Goal: Task Accomplishment & Management: Complete application form

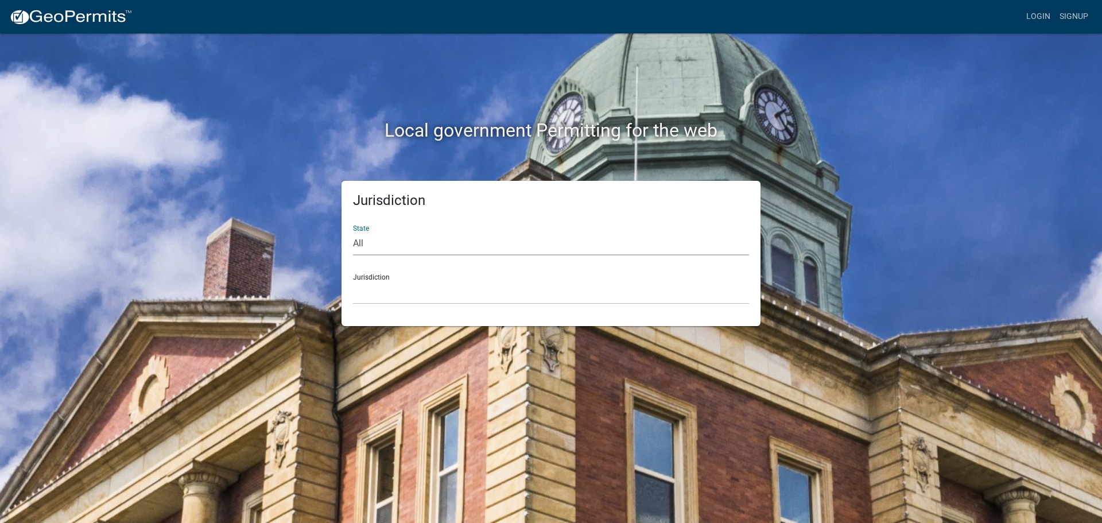
click at [437, 244] on select "All [US_STATE] [US_STATE] [US_STATE] [US_STATE] [US_STATE] [US_STATE] [US_STATE…" at bounding box center [551, 244] width 396 height 24
select select "[US_STATE]"
click at [353, 232] on select "All [US_STATE] [US_STATE] [US_STATE] [US_STATE] [US_STATE] [US_STATE] [US_STATE…" at bounding box center [551, 244] width 396 height 24
click at [387, 295] on select "City of [GEOGRAPHIC_DATA], [US_STATE] City of [GEOGRAPHIC_DATA], [US_STATE] Cit…" at bounding box center [551, 293] width 396 height 24
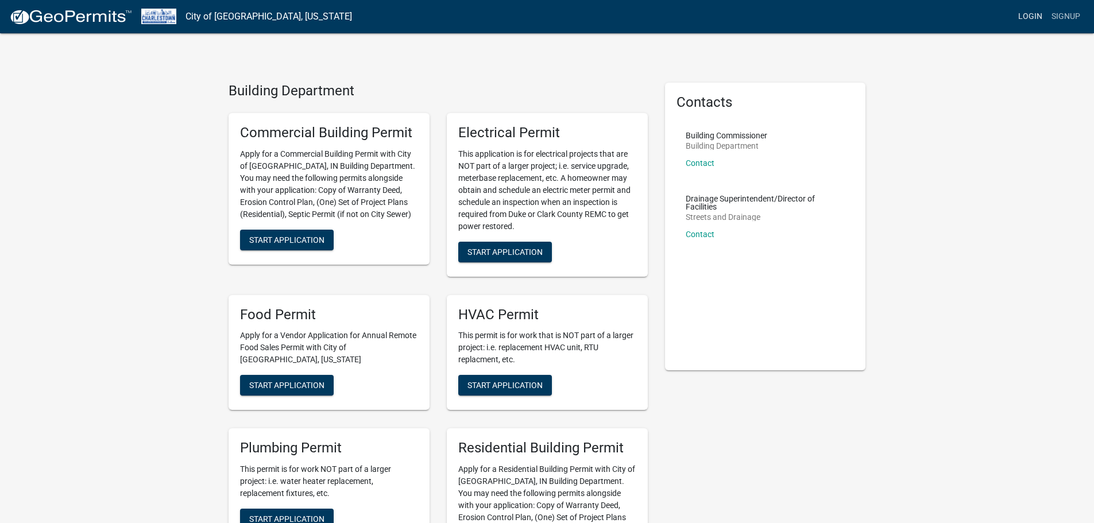
click at [1033, 13] on link "Login" at bounding box center [1029, 17] width 33 height 22
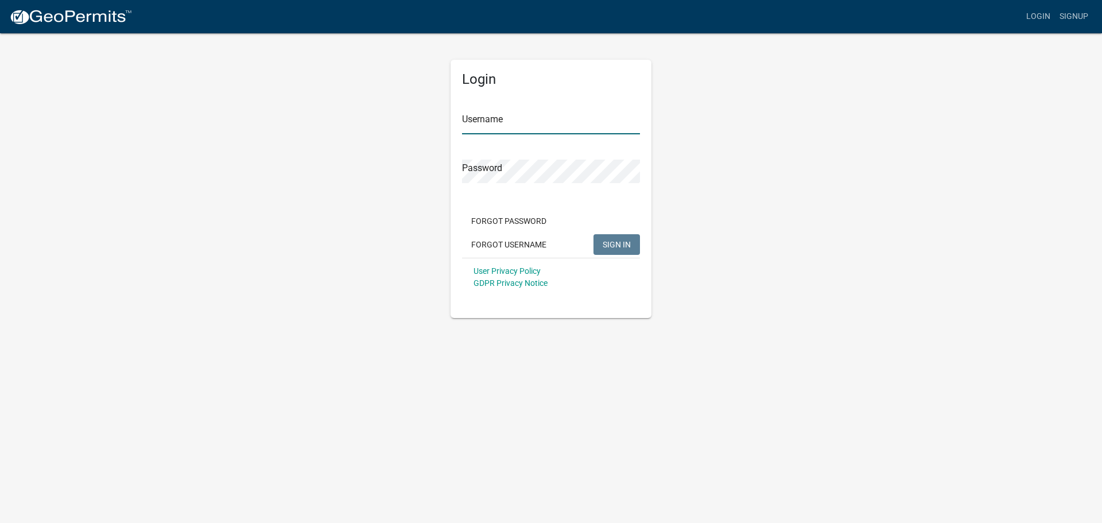
click at [532, 125] on input "Username" at bounding box center [551, 123] width 178 height 24
type input "Allentu70"
click at [606, 236] on button "SIGN IN" at bounding box center [617, 244] width 46 height 21
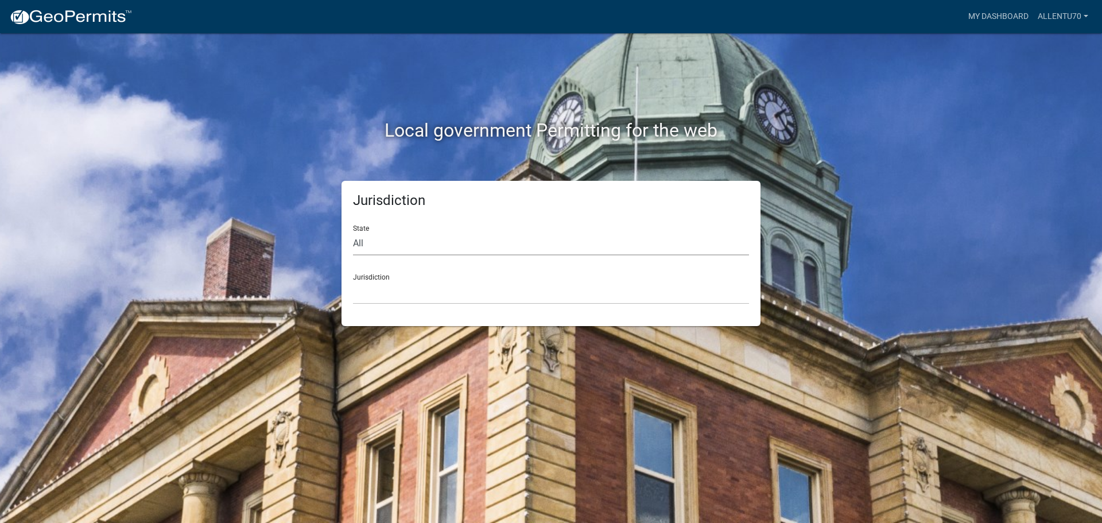
click at [394, 246] on select "All [US_STATE] [US_STATE] [US_STATE] [US_STATE] [US_STATE] [US_STATE] [US_STATE…" at bounding box center [551, 244] width 396 height 24
select select "[US_STATE]"
click at [353, 232] on select "All [US_STATE] [US_STATE] [US_STATE] [US_STATE] [US_STATE] [US_STATE] [US_STATE…" at bounding box center [551, 244] width 396 height 24
click at [431, 294] on select "City of [GEOGRAPHIC_DATA], [US_STATE] City of [GEOGRAPHIC_DATA], [US_STATE] Cit…" at bounding box center [551, 293] width 396 height 24
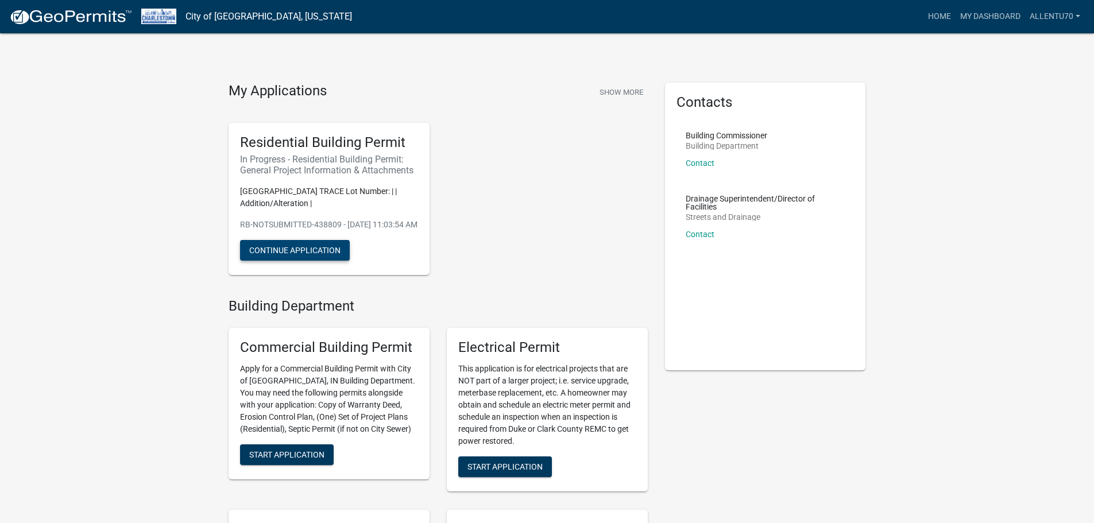
click at [270, 257] on button "Continue Application" at bounding box center [295, 250] width 110 height 21
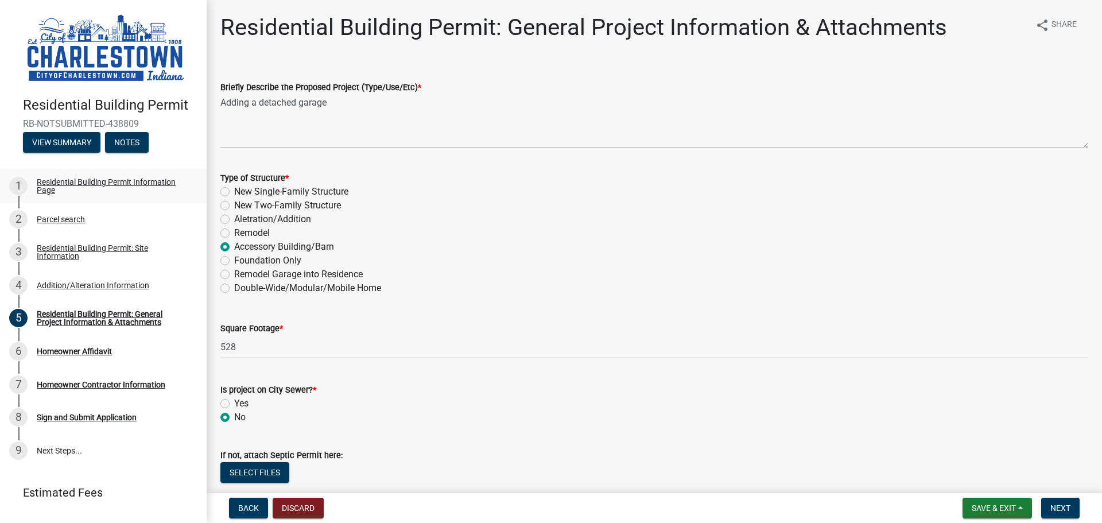
click at [104, 180] on div "Residential Building Permit Information Page" at bounding box center [113, 186] width 152 height 16
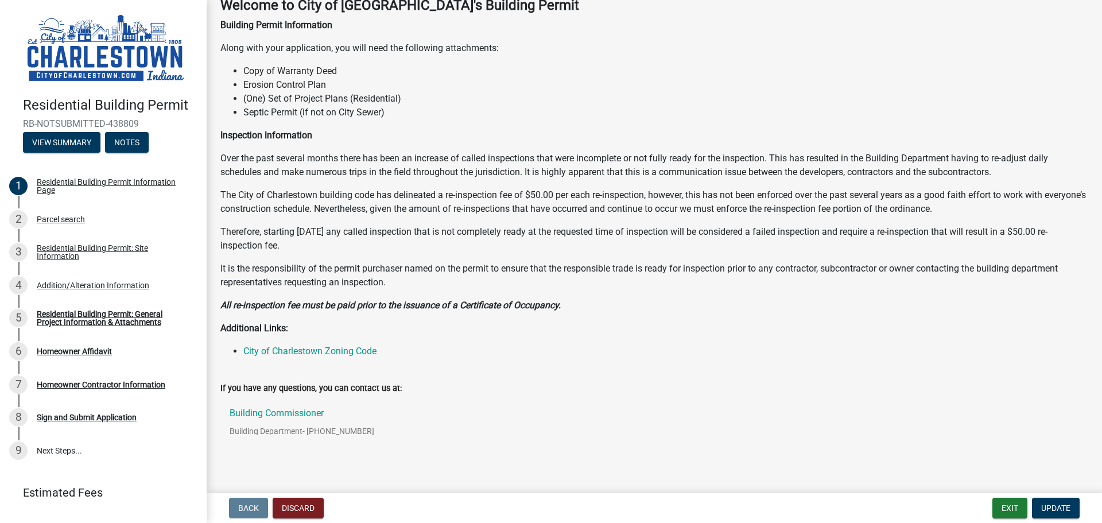
scroll to position [73, 0]
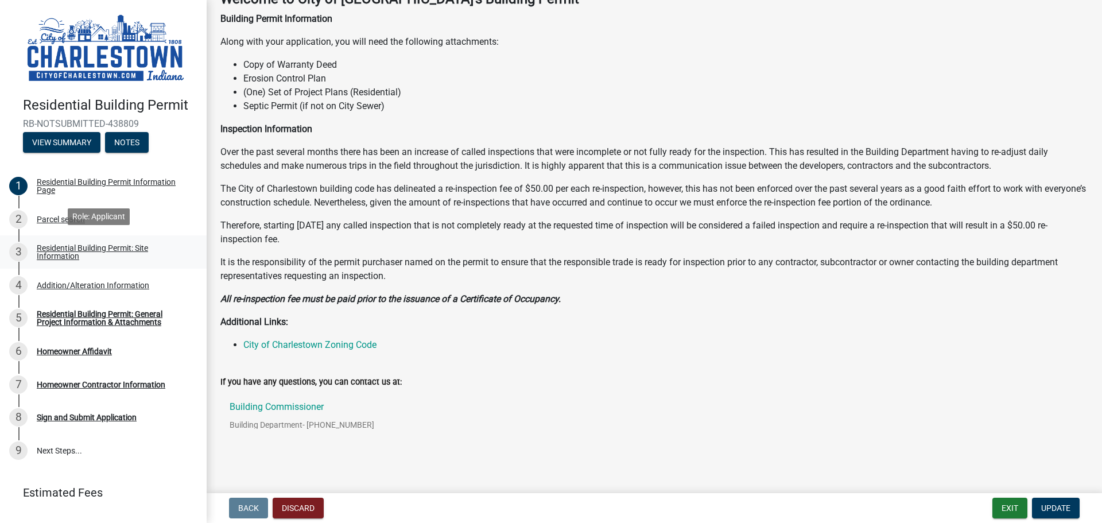
click at [59, 244] on div "Residential Building Permit: Site Information" at bounding box center [113, 252] width 152 height 16
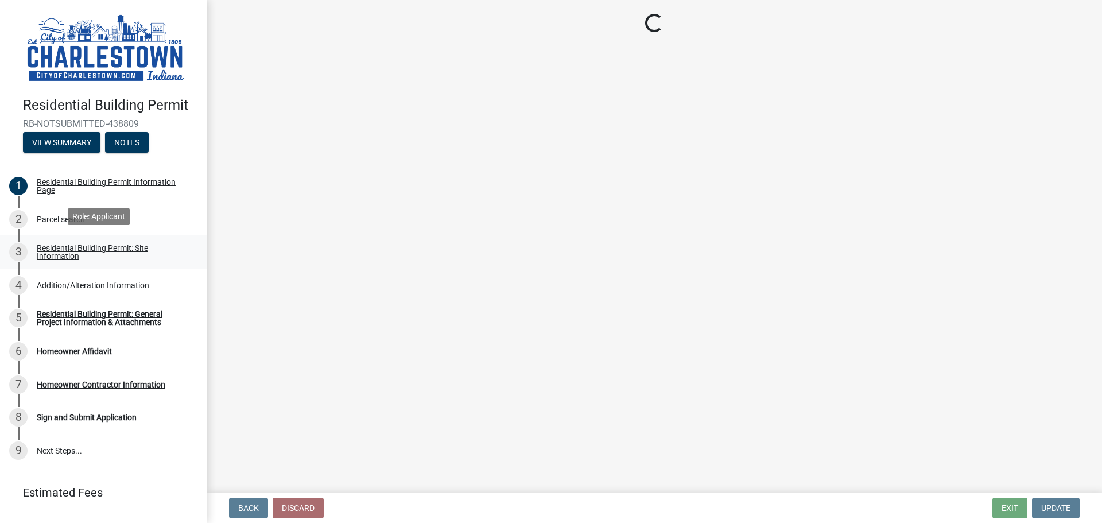
scroll to position [0, 0]
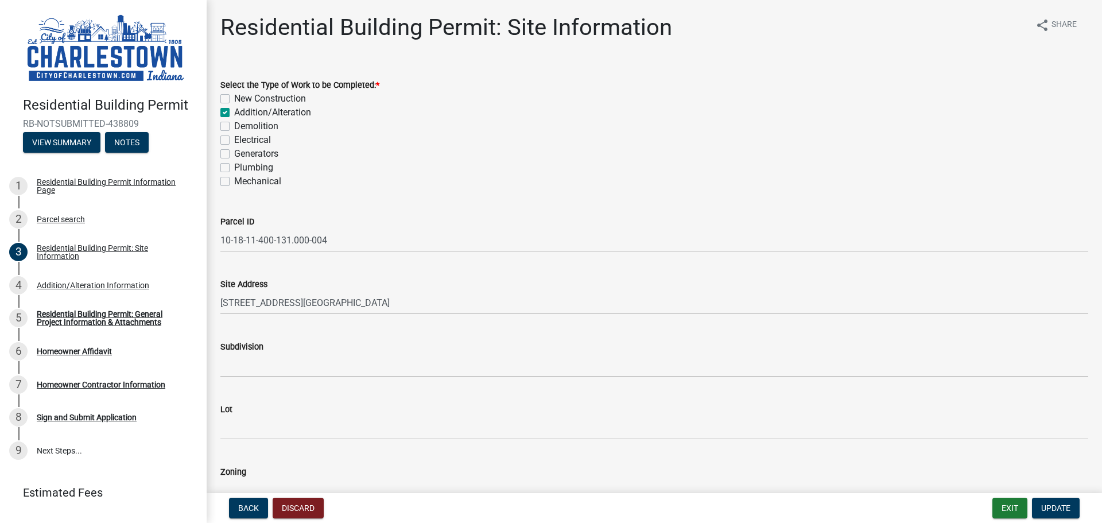
click at [234, 99] on label "New Construction" at bounding box center [270, 99] width 72 height 14
click at [234, 99] on input "New Construction" at bounding box center [237, 95] width 7 height 7
checkbox input "true"
checkbox input "false"
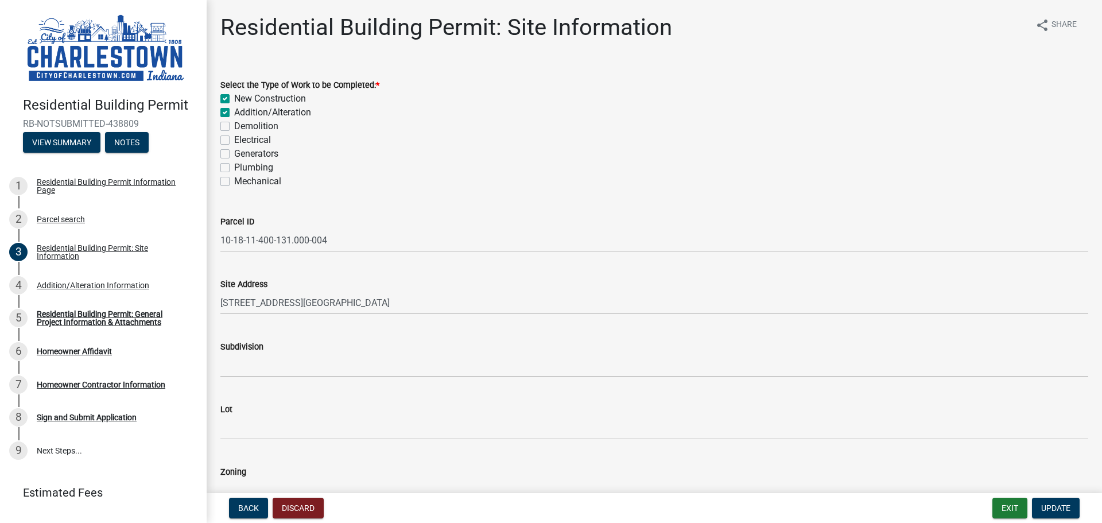
checkbox input "false"
click at [234, 110] on label "Addition/Alteration" at bounding box center [272, 113] width 77 height 14
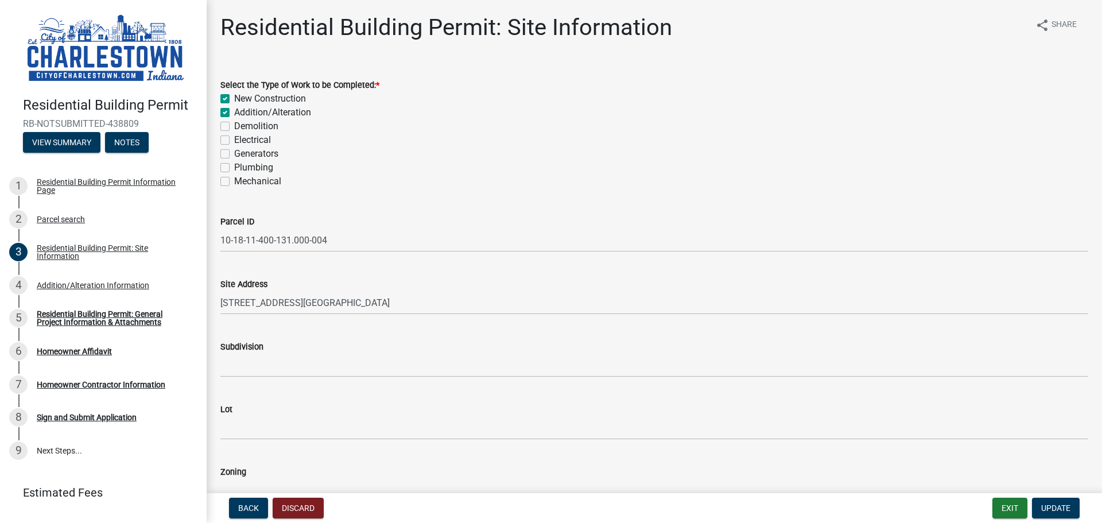
click at [234, 110] on input "Addition/Alteration" at bounding box center [237, 109] width 7 height 7
checkbox input "false"
checkbox input "true"
checkbox input "false"
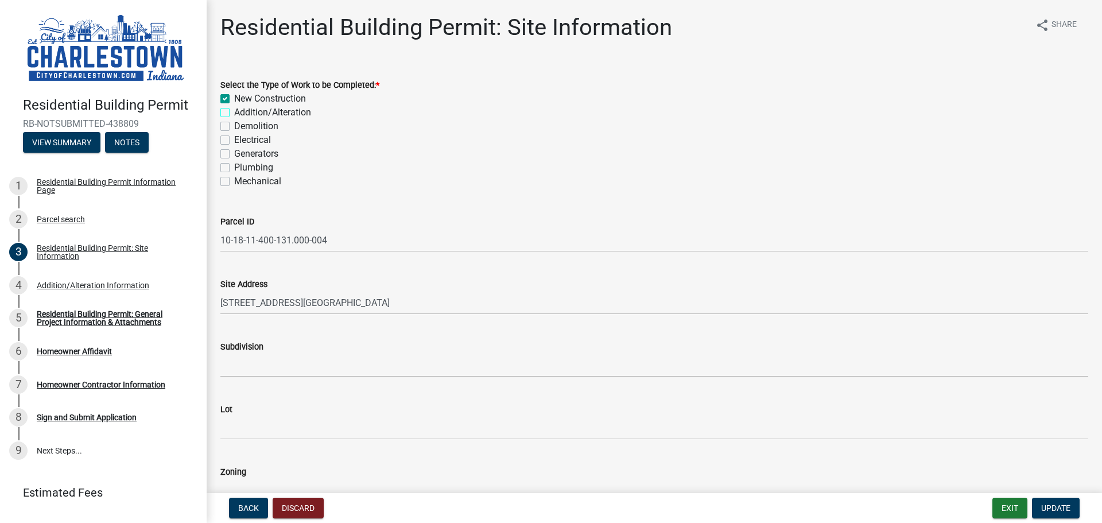
checkbox input "false"
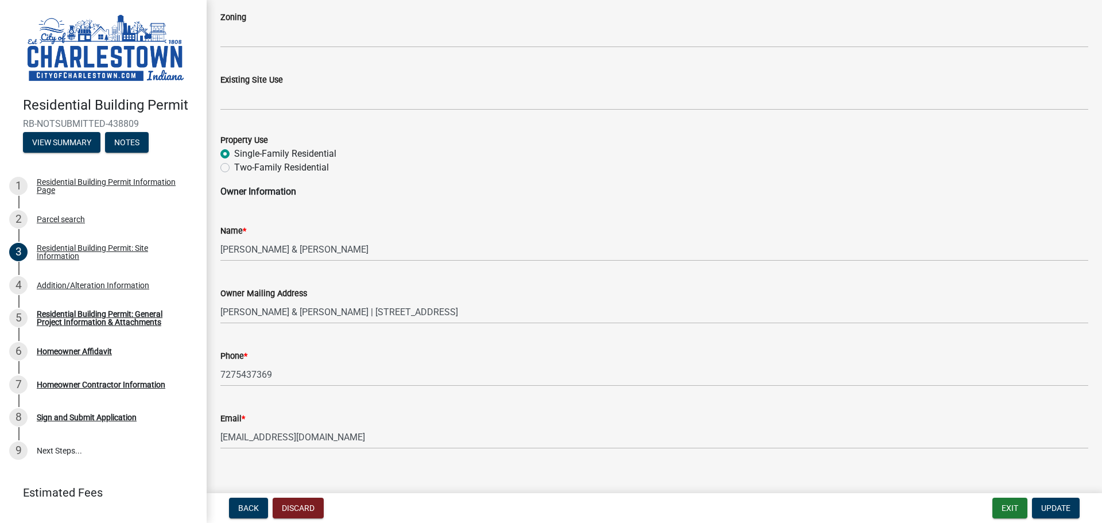
scroll to position [469, 0]
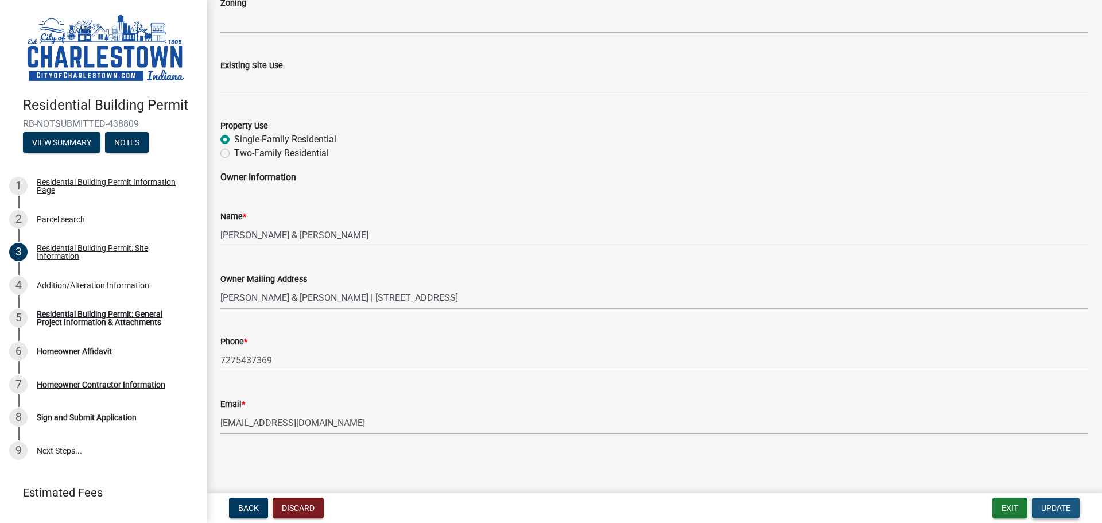
click at [1059, 504] on span "Update" at bounding box center [1055, 507] width 29 height 9
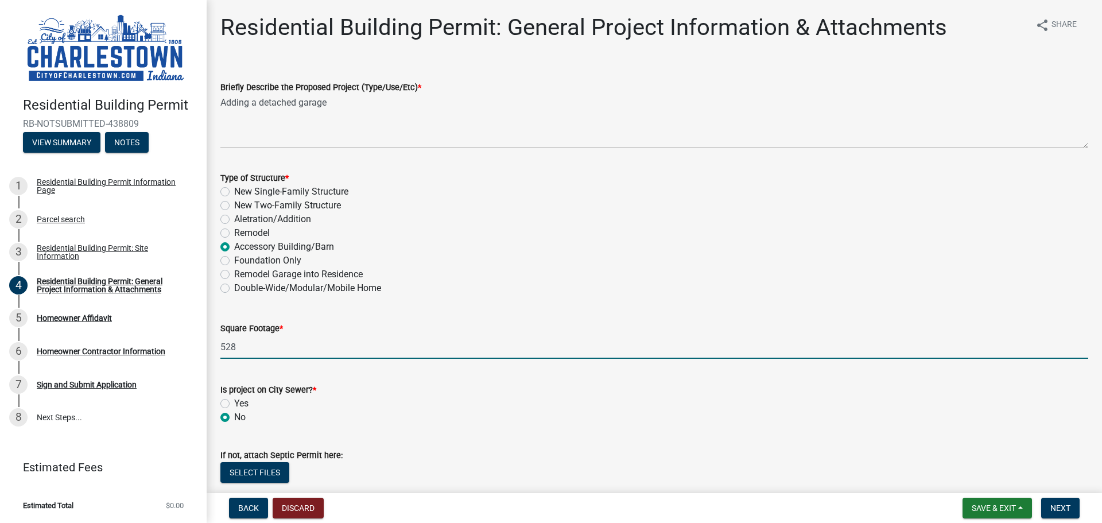
click at [243, 347] on input "528" at bounding box center [654, 347] width 868 height 24
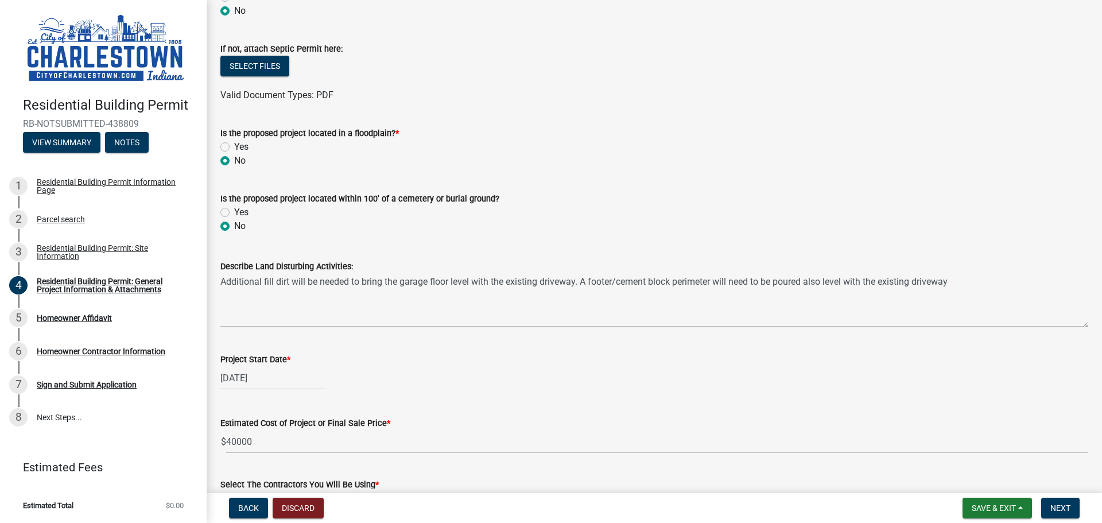
scroll to position [409, 0]
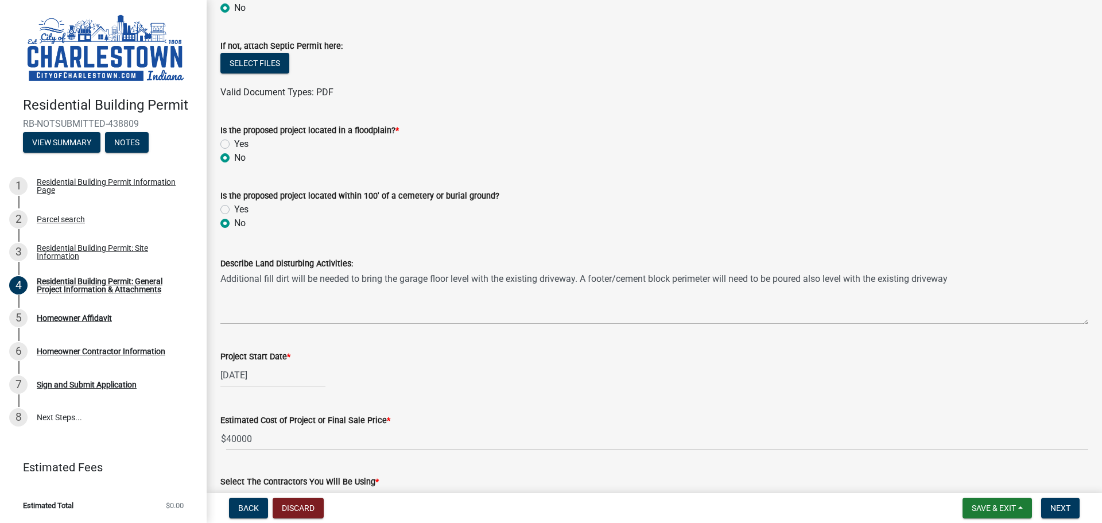
type input "576"
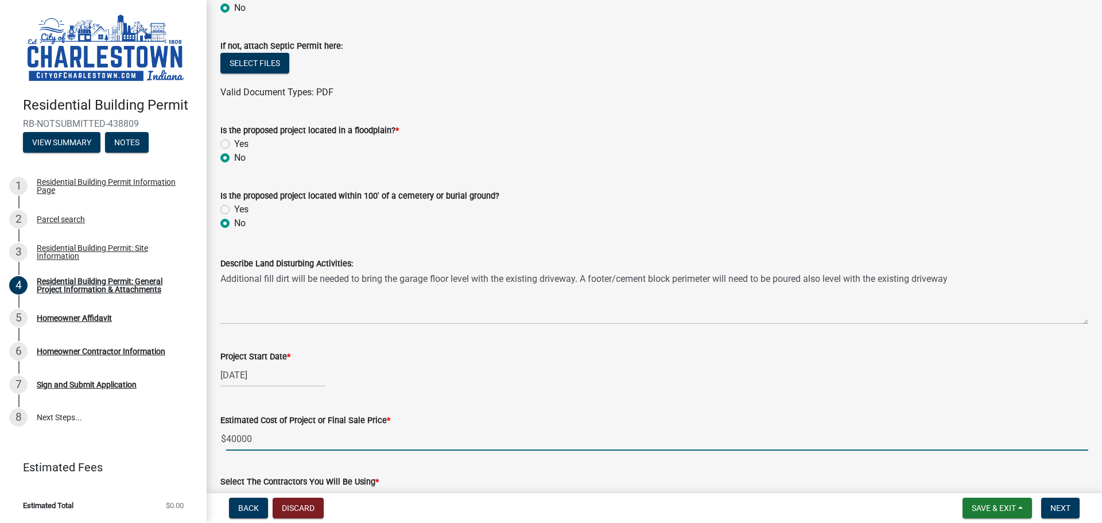
drag, startPoint x: 255, startPoint y: 436, endPoint x: 168, endPoint y: 444, distance: 88.2
click at [168, 444] on div "Residential Building Permit RB-NOTSUBMITTED-438809 View Summary Notes 1 Residen…" at bounding box center [551, 261] width 1102 height 523
select select "7"
select select "2025"
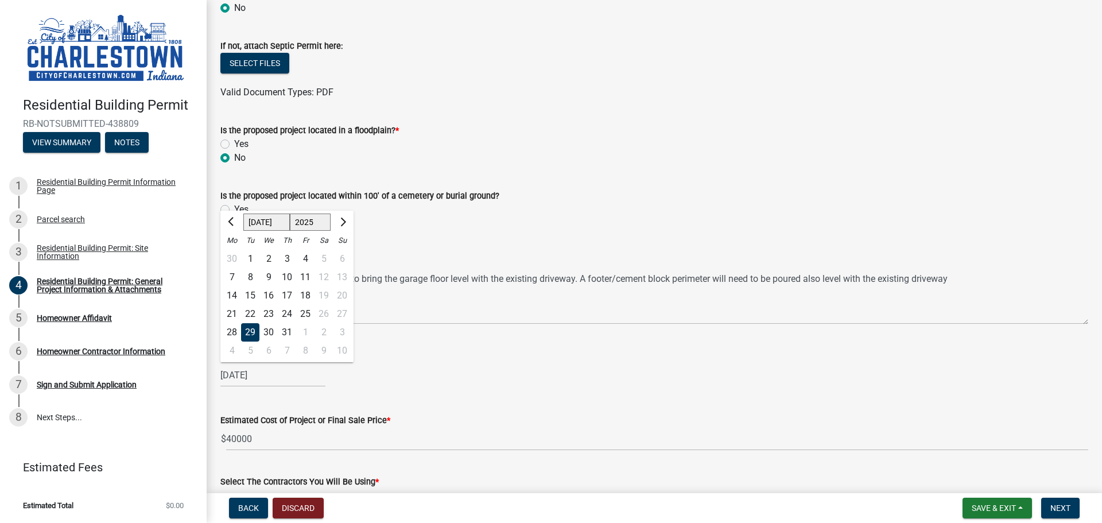
click at [238, 375] on input "[DATE]" at bounding box center [272, 375] width 105 height 24
click at [343, 220] on span "Next month" at bounding box center [342, 222] width 9 height 9
select select "10"
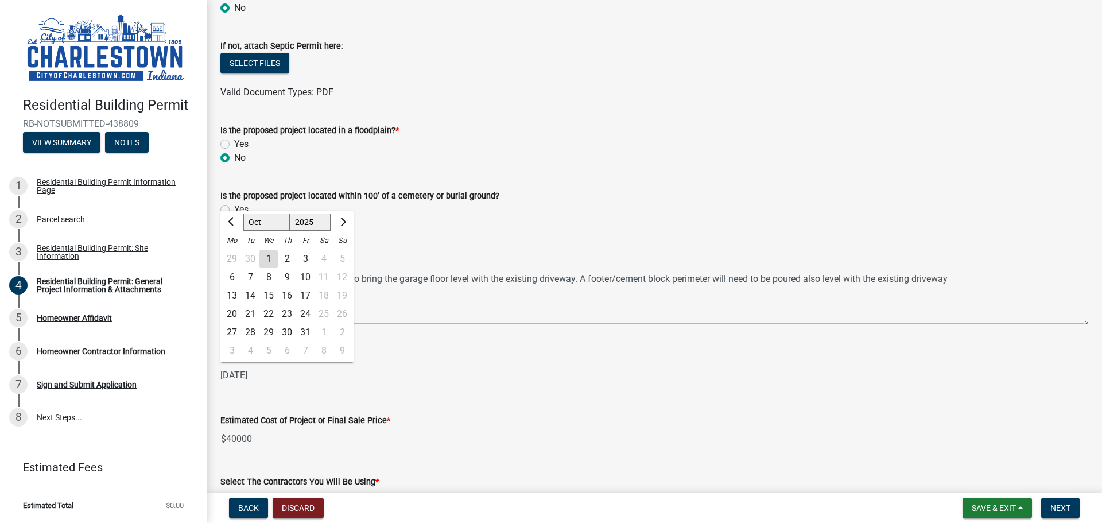
click at [232, 331] on div "27" at bounding box center [232, 332] width 18 height 18
type input "[DATE]"
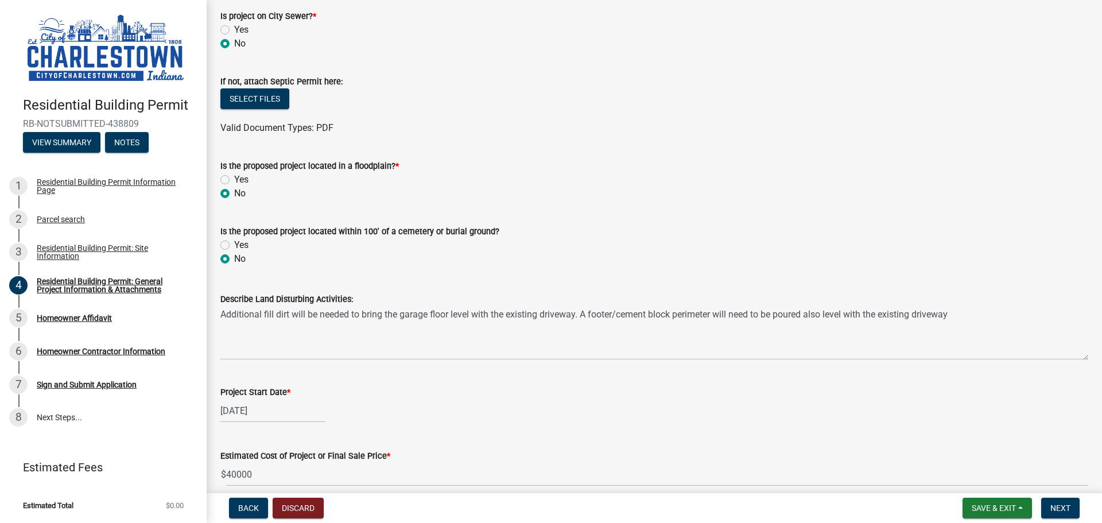
scroll to position [351, 0]
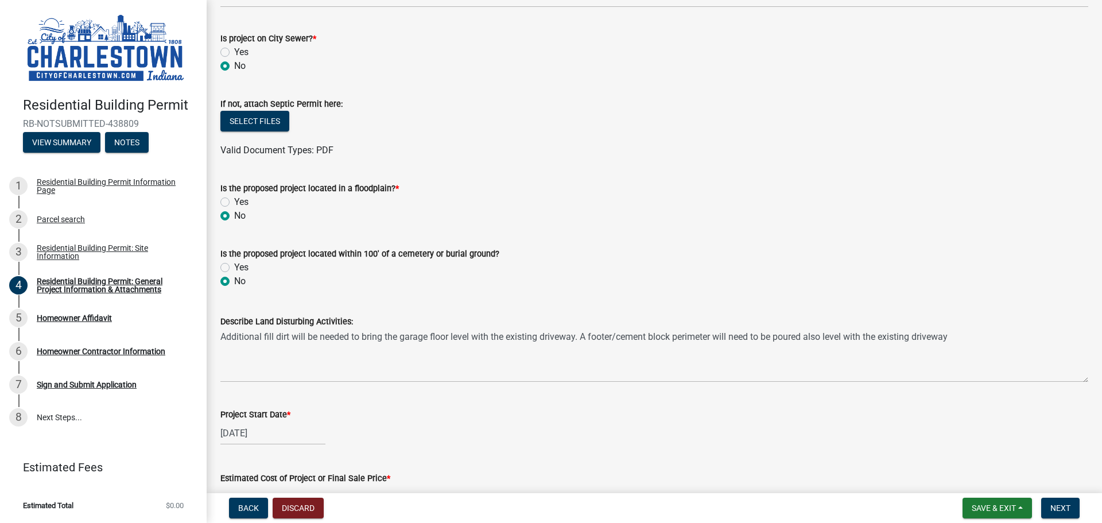
click at [239, 54] on label "Yes" at bounding box center [241, 52] width 14 height 14
click at [239, 53] on input "Yes" at bounding box center [237, 48] width 7 height 7
radio input "true"
click at [236, 69] on label "No" at bounding box center [239, 66] width 11 height 14
click at [236, 67] on input "No" at bounding box center [237, 62] width 7 height 7
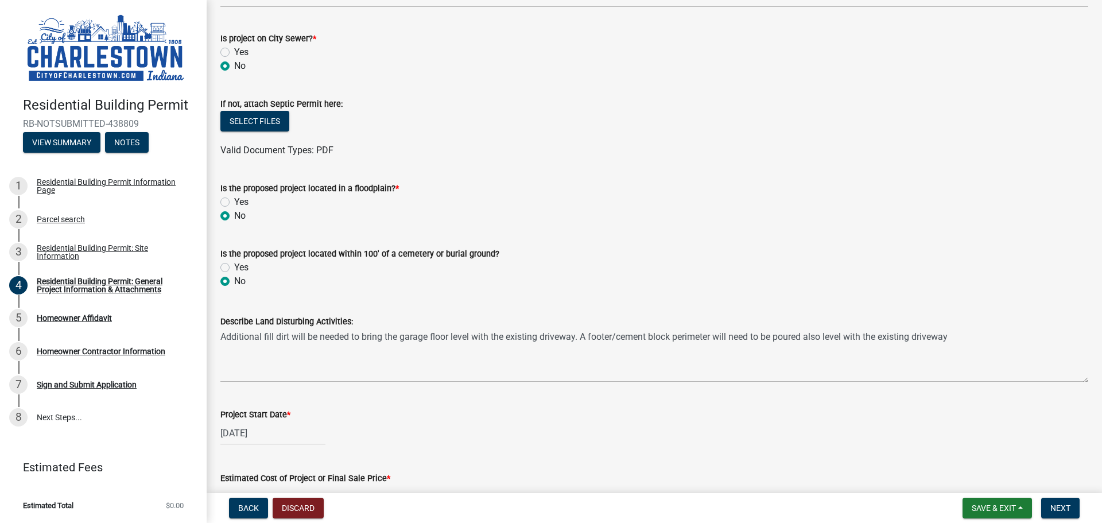
radio input "true"
click at [1065, 508] on span "Next" at bounding box center [1060, 507] width 20 height 9
click at [234, 52] on label "Yes" at bounding box center [241, 52] width 14 height 14
click at [234, 52] on input "Yes" at bounding box center [237, 48] width 7 height 7
radio input "true"
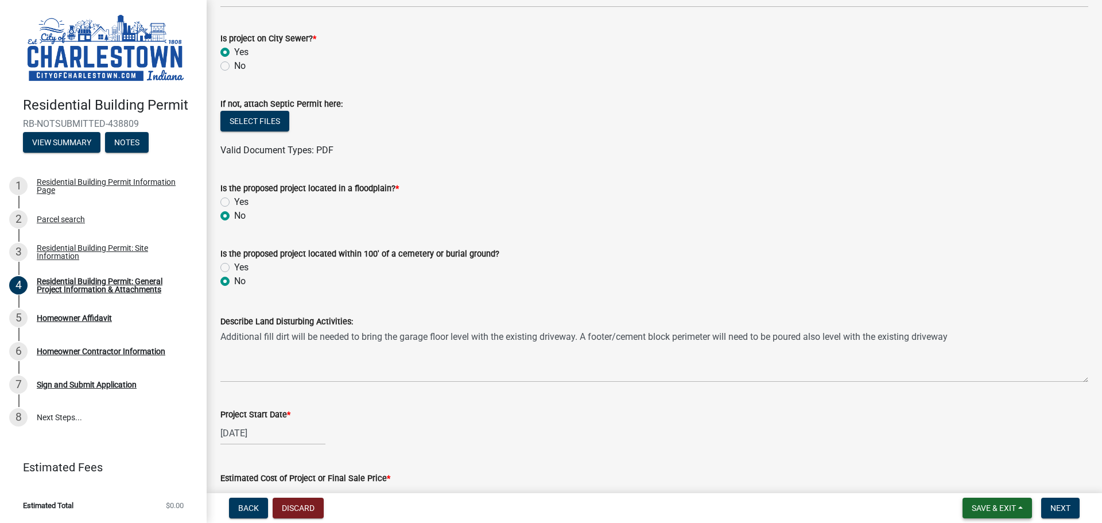
click at [994, 505] on span "Save & Exit" at bounding box center [994, 507] width 44 height 9
click at [966, 441] on button "Save" at bounding box center [986, 451] width 92 height 28
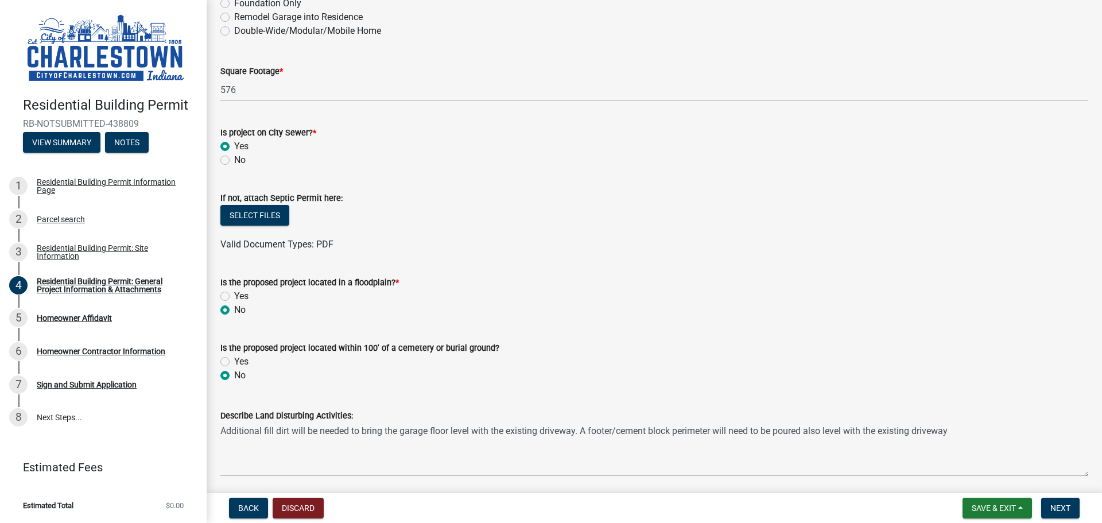
scroll to position [263, 0]
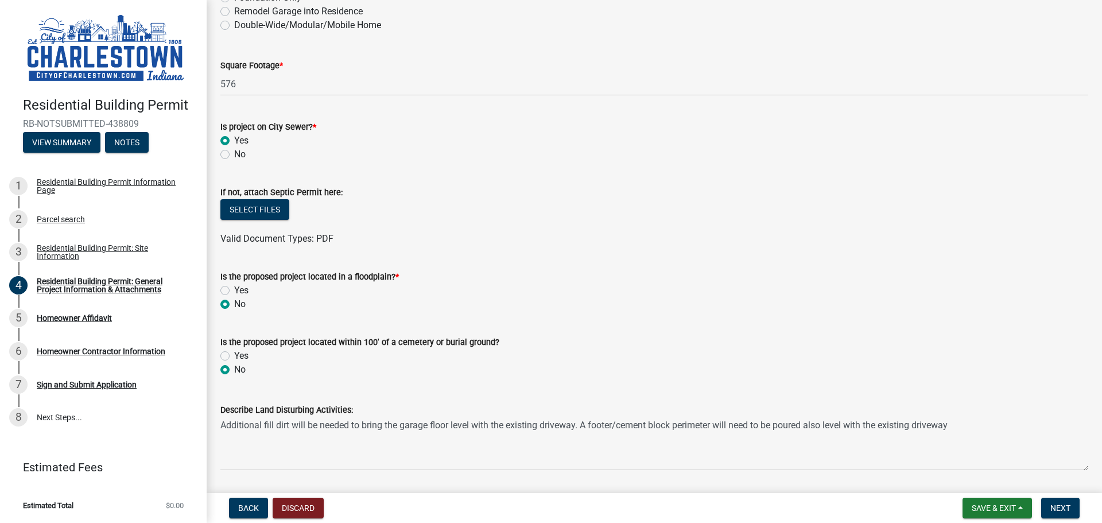
click at [234, 155] on label "No" at bounding box center [239, 155] width 11 height 14
click at [234, 155] on input "No" at bounding box center [237, 151] width 7 height 7
radio input "true"
click at [982, 508] on span "Save & Exit" at bounding box center [994, 507] width 44 height 9
click at [956, 445] on button "Save" at bounding box center [986, 451] width 92 height 28
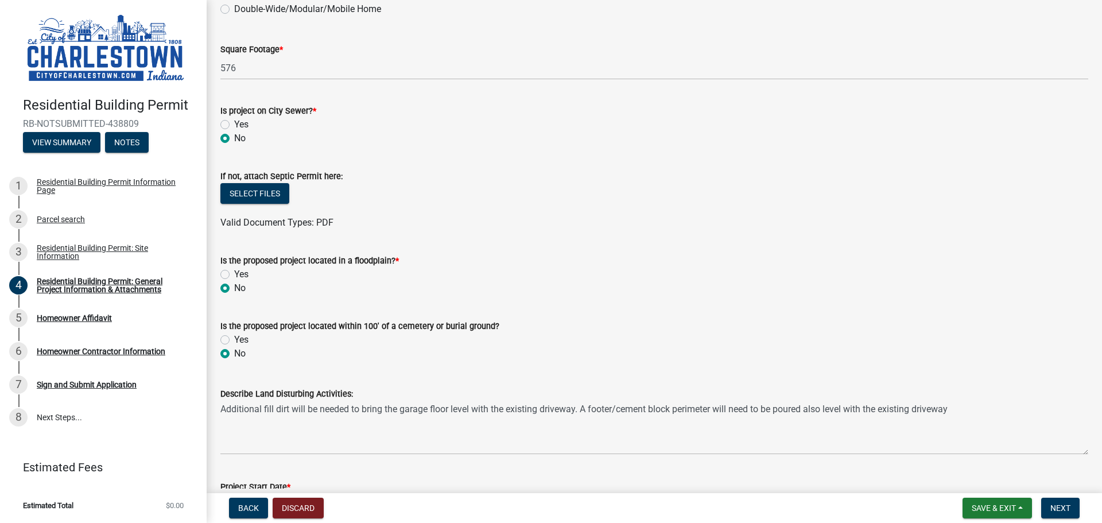
scroll to position [285, 0]
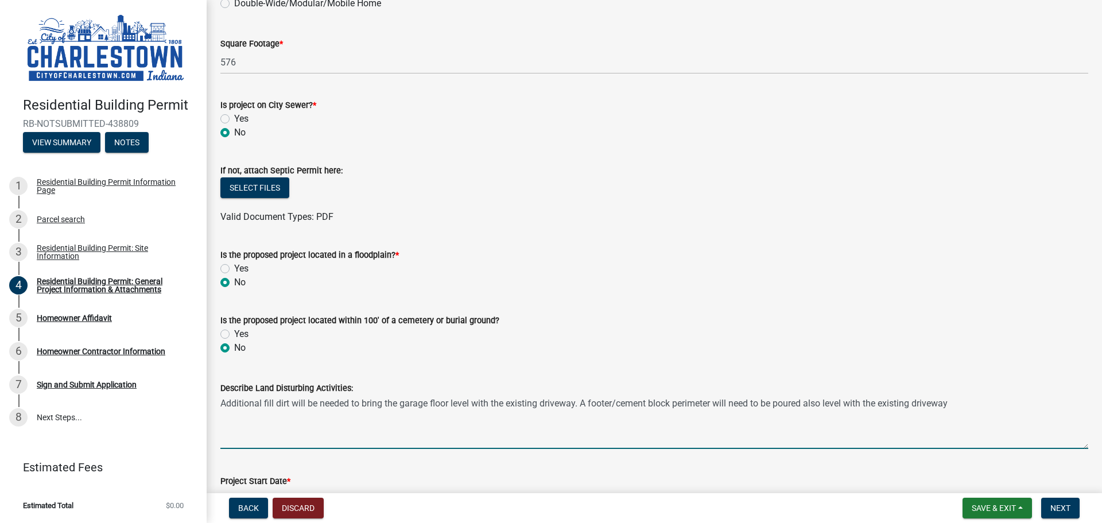
drag, startPoint x: 221, startPoint y: 405, endPoint x: 973, endPoint y: 406, distance: 752.0
click at [973, 406] on textarea "Additional fill dirt will be needed to bring the garage floor level with the ex…" at bounding box center [654, 422] width 868 height 54
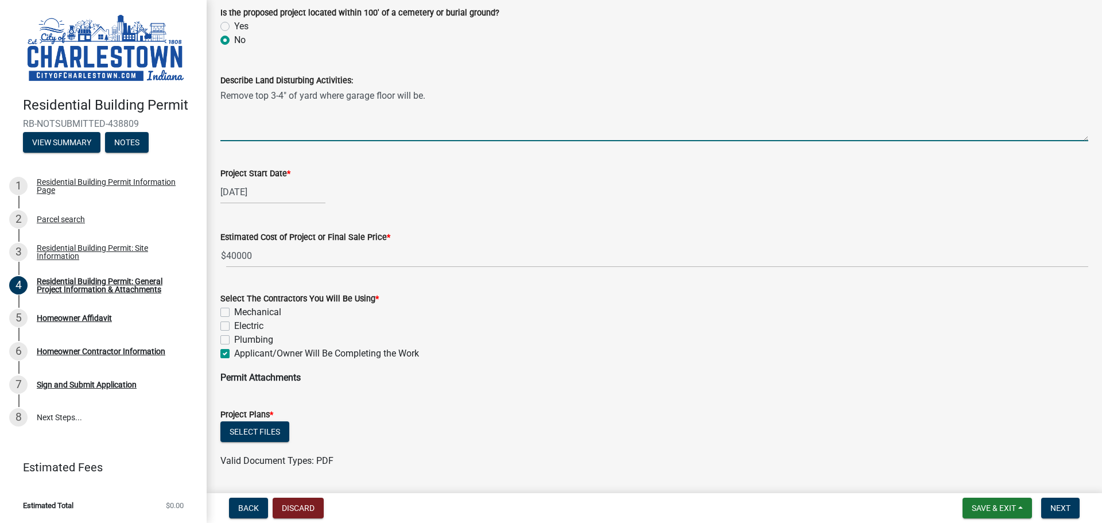
scroll to position [627, 0]
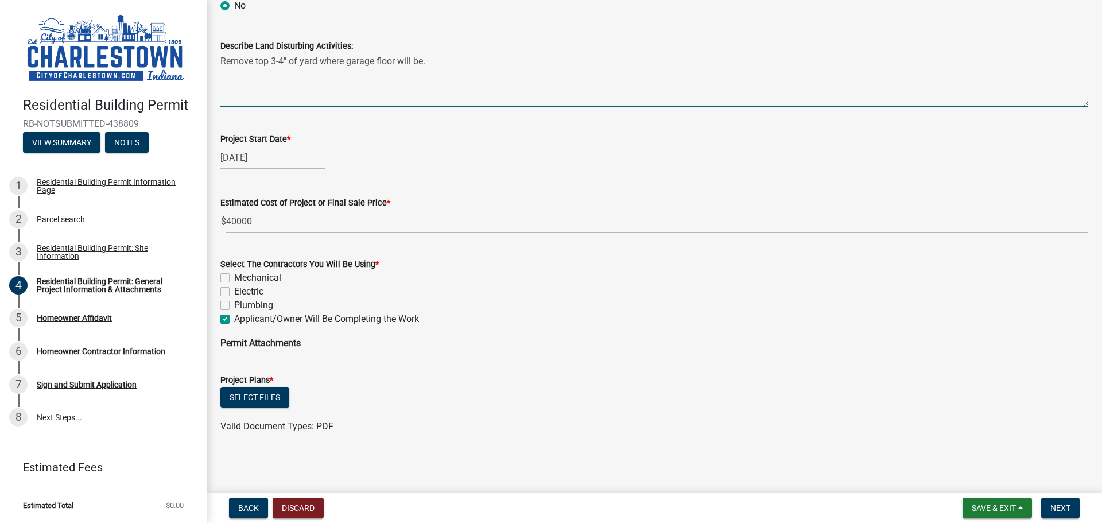
type textarea "Remove top 3-4" of yard where garage floor will be."
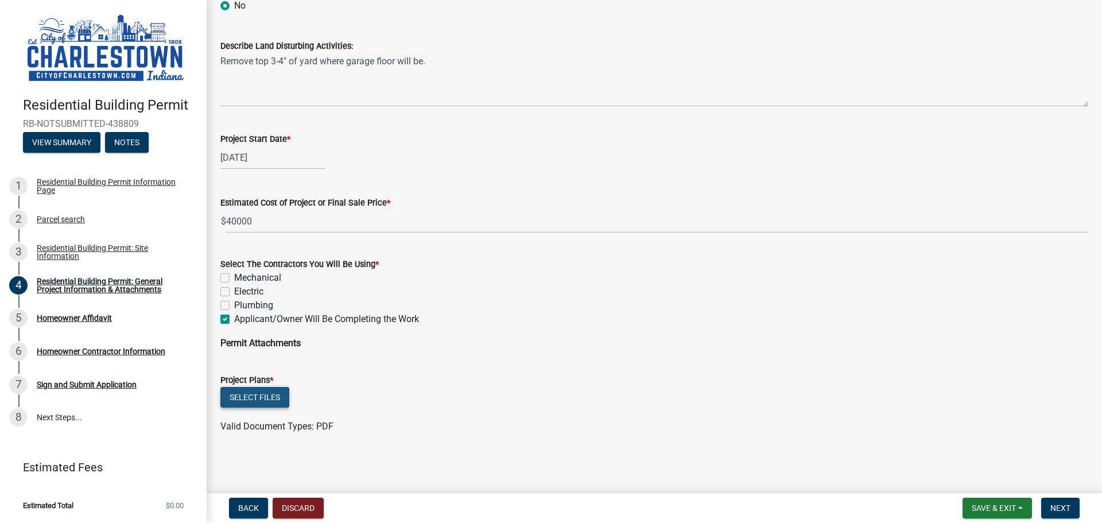
click at [255, 396] on button "Select files" at bounding box center [254, 397] width 69 height 21
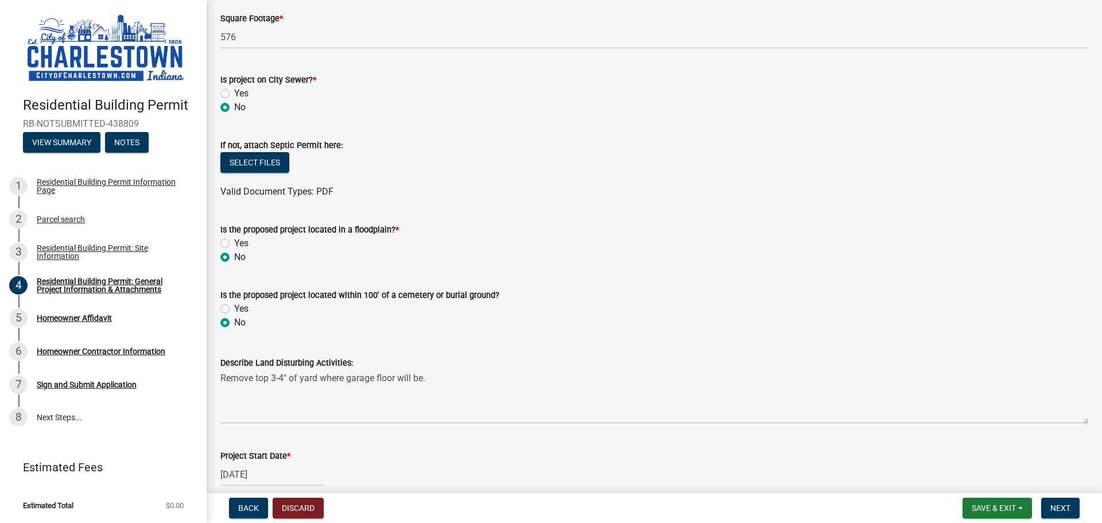
scroll to position [305, 0]
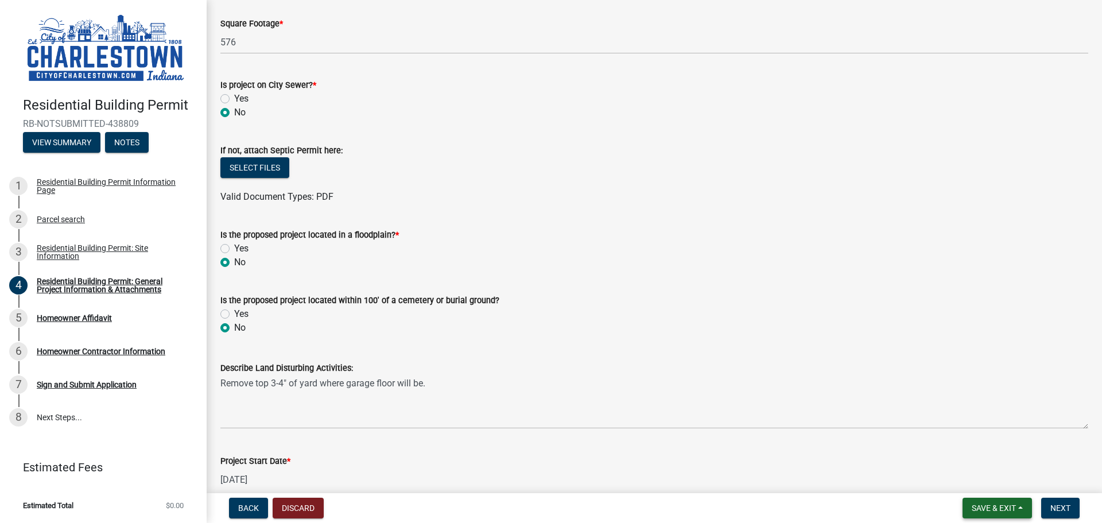
click at [986, 509] on span "Save & Exit" at bounding box center [994, 507] width 44 height 9
click at [959, 456] on button "Save" at bounding box center [986, 451] width 92 height 28
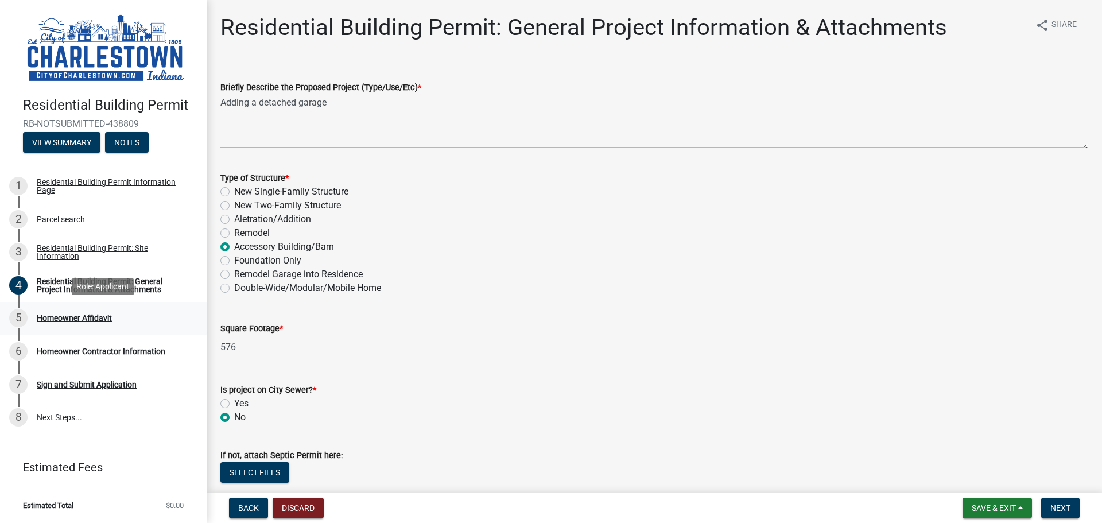
click at [100, 317] on div "Homeowner Affidavit" at bounding box center [74, 318] width 75 height 8
click at [82, 319] on div "Homeowner Affidavit" at bounding box center [74, 318] width 75 height 8
click at [1060, 505] on span "Next" at bounding box center [1060, 507] width 20 height 9
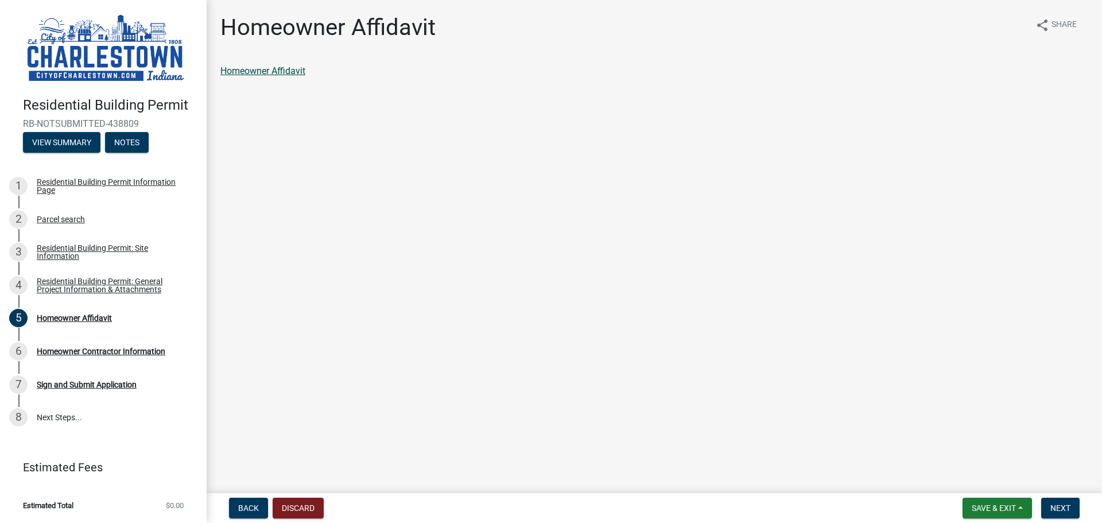
click at [281, 66] on link "Homeowner Affidavit" at bounding box center [262, 70] width 85 height 11
